Goal: Connect with others: Connect with others

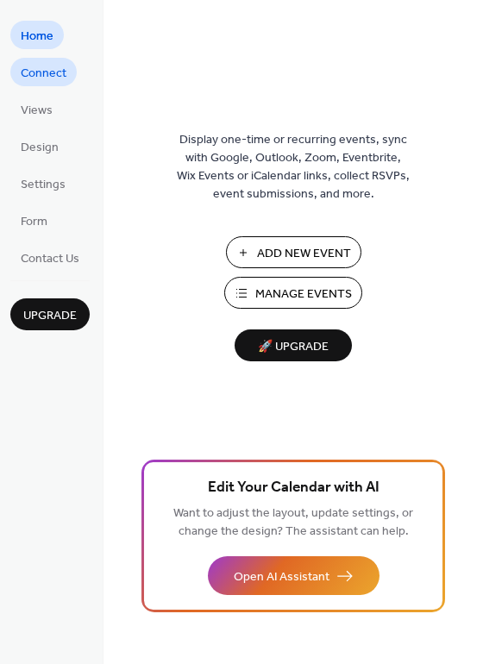
click at [30, 68] on span "Connect" at bounding box center [44, 74] width 46 height 18
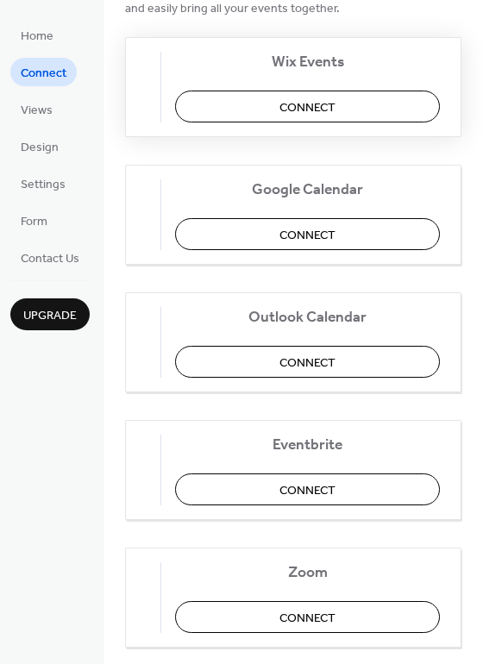
scroll to position [200, 0]
click at [260, 233] on button "Connect" at bounding box center [307, 233] width 265 height 32
click at [302, 235] on div "Google Calendar Connect" at bounding box center [293, 214] width 336 height 100
click at [343, 239] on div "Google Calendar Connect" at bounding box center [293, 214] width 336 height 100
click at [147, 216] on img at bounding box center [147, 214] width 0 height 28
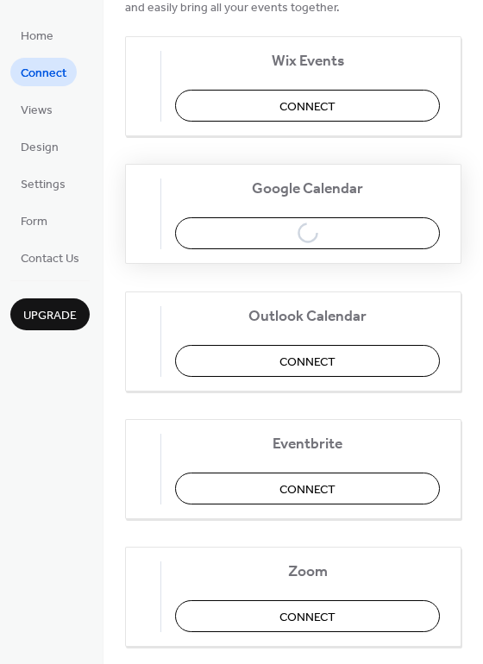
click at [301, 187] on span "Google Calendar" at bounding box center [307, 188] width 265 height 18
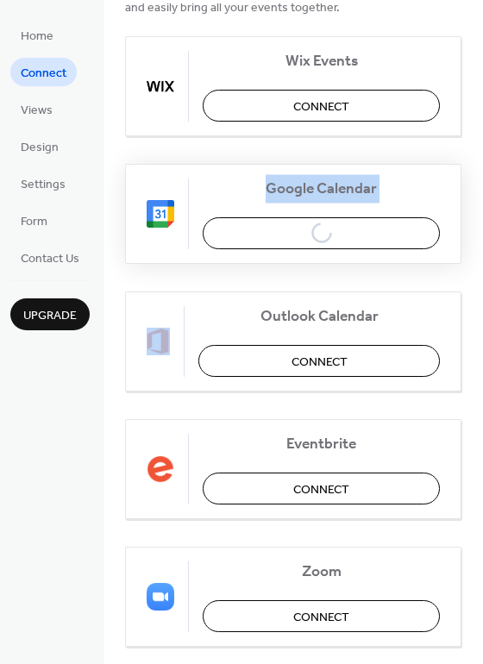
click at [301, 187] on span "Google Calendar" at bounding box center [321, 188] width 237 height 18
click at [327, 244] on div "Google Calendar Connect" at bounding box center [293, 214] width 336 height 100
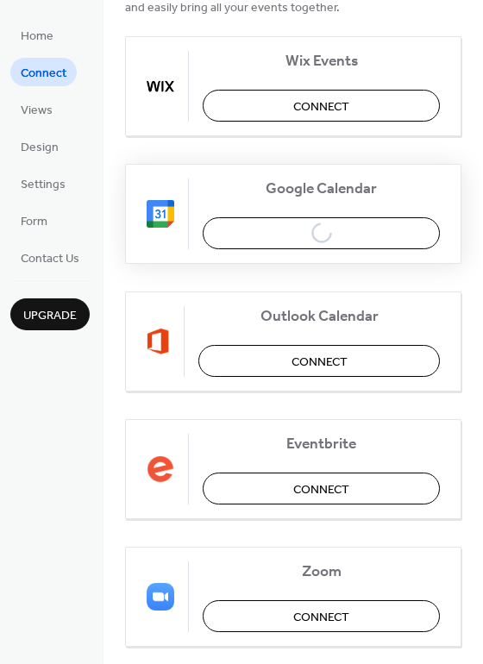
click at [323, 187] on span "Google Calendar" at bounding box center [321, 188] width 237 height 18
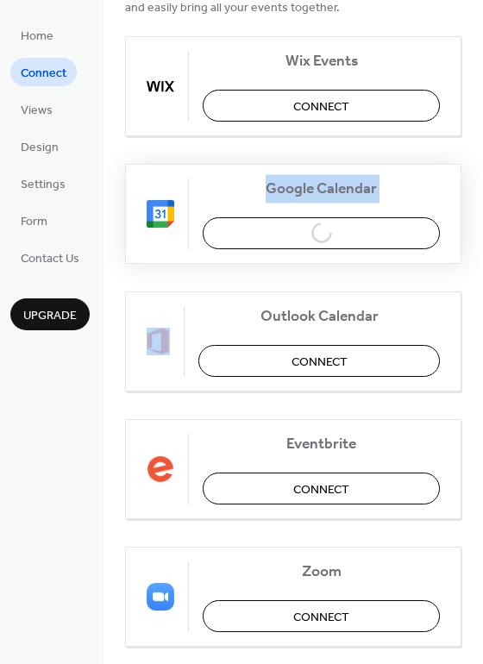
click at [323, 187] on span "Google Calendar" at bounding box center [321, 188] width 237 height 18
click at [274, 189] on span "Google Calendar" at bounding box center [321, 188] width 237 height 18
